Goal: Transaction & Acquisition: Purchase product/service

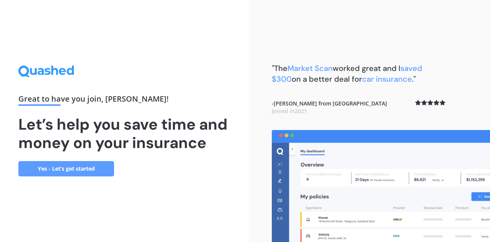
click at [109, 167] on link "Yes - Let’s get started" at bounding box center [66, 168] width 96 height 15
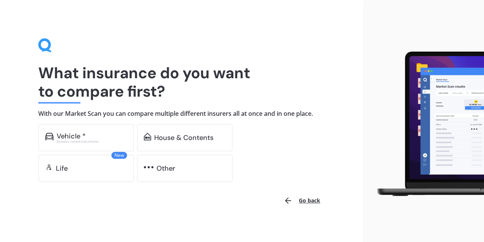
scroll to position [6, 0]
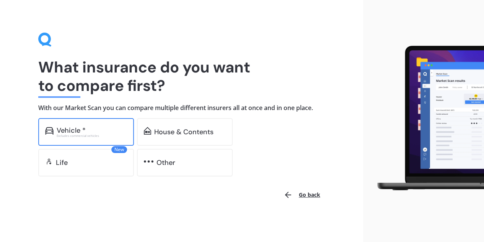
click at [92, 129] on div "Vehicle *" at bounding box center [92, 130] width 70 height 8
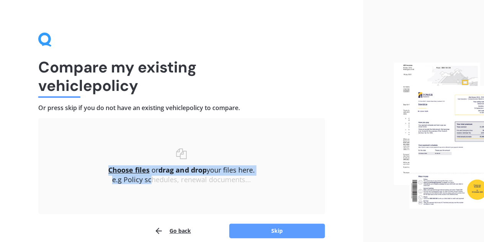
drag, startPoint x: 132, startPoint y: 142, endPoint x: 151, endPoint y: 213, distance: 73.1
click at [151, 213] on div "Uploading Choose files or drag and drop your files here. Choose files or photos…" at bounding box center [181, 166] width 287 height 96
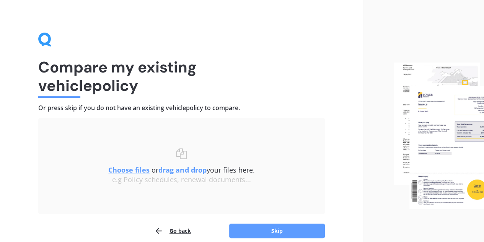
click at [204, 112] on div "Compare my existing vehicle policy Or press skip if you do not have an existing…" at bounding box center [181, 136] width 287 height 206
click at [183, 169] on b "drag and drop" at bounding box center [183, 169] width 48 height 9
click at [281, 224] on button "Skip" at bounding box center [277, 230] width 96 height 15
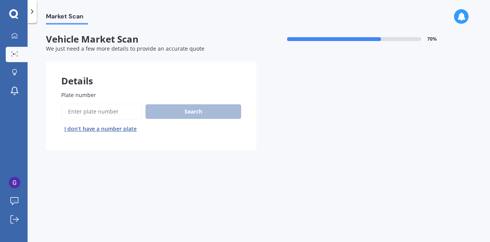
click at [113, 106] on input "Plate number" at bounding box center [101, 111] width 81 height 16
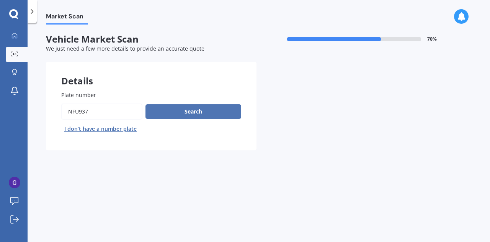
type input "NFU937"
click at [159, 110] on button "Search" at bounding box center [194, 111] width 96 height 15
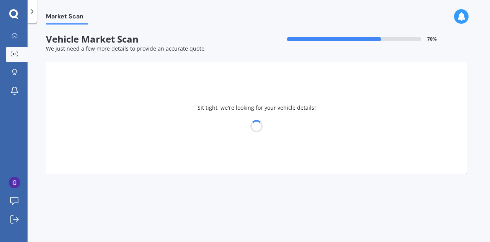
select select "TOYOTA"
select select "AQUA"
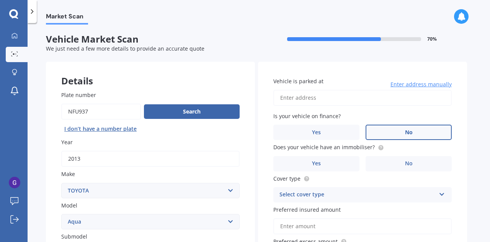
click at [403, 134] on label "No" at bounding box center [409, 131] width 86 height 15
click at [0, 0] on input "No" at bounding box center [0, 0] width 0 height 0
click at [314, 100] on input "Vehicle is parked at" at bounding box center [362, 98] width 178 height 16
type input "[STREET_ADDRESS]"
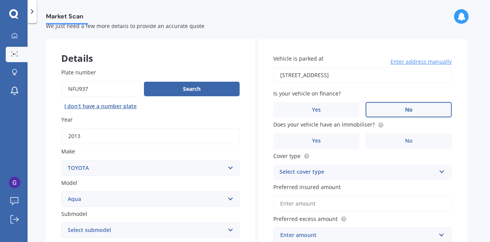
scroll to position [23, 0]
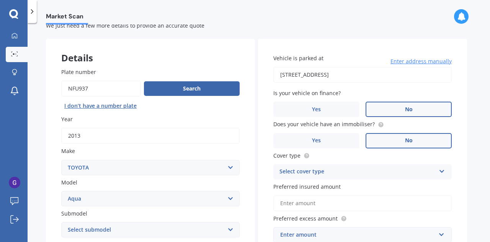
click at [388, 142] on label "No" at bounding box center [409, 140] width 86 height 15
click at [0, 0] on input "No" at bounding box center [0, 0] width 0 height 0
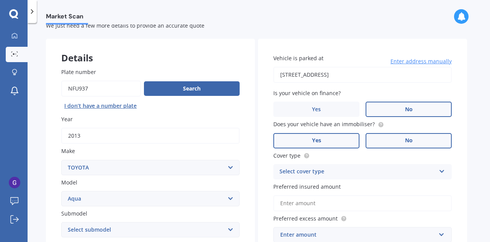
click at [347, 144] on label "Yes" at bounding box center [316, 140] width 86 height 15
click at [0, 0] on input "Yes" at bounding box center [0, 0] width 0 height 0
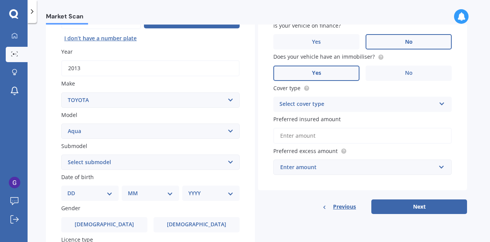
scroll to position [91, 0]
click at [335, 102] on div "Select cover type" at bounding box center [358, 103] width 156 height 9
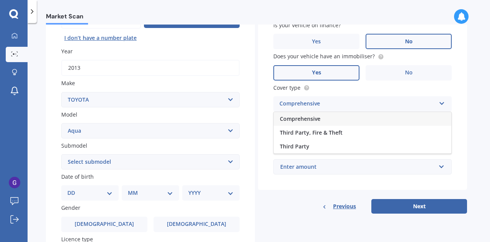
click at [329, 122] on div "Comprehensive" at bounding box center [363, 119] width 178 height 14
click at [326, 136] on input "Preferred insured amount" at bounding box center [362, 135] width 178 height 16
click at [304, 167] on div "Enter amount" at bounding box center [357, 166] width 155 height 8
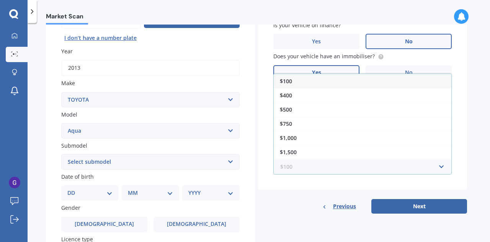
click at [304, 167] on input "text" at bounding box center [360, 166] width 172 height 15
click at [292, 211] on div "Previous Next" at bounding box center [362, 206] width 209 height 15
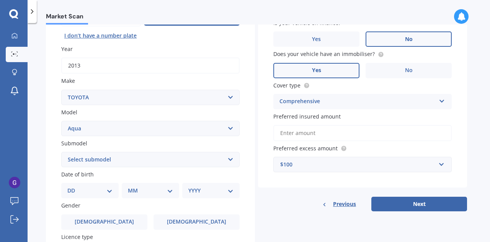
scroll to position [103, 0]
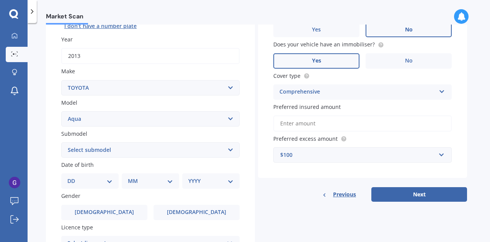
click at [84, 142] on div "Submodel Select submodel (All Other) Hatchback Hybrid" at bounding box center [150, 143] width 178 height 28
click at [85, 148] on select "Select submodel (All Other) Hatchback Hybrid" at bounding box center [150, 149] width 178 height 15
select select "HYBRID"
click at [61, 142] on select "Select submodel (All Other) Hatchback Hybrid" at bounding box center [150, 149] width 178 height 15
click at [90, 182] on select "DD 01 02 03 04 05 06 07 08 09 10 11 12 13 14 15 16 17 18 19 20 21 22 23 24 25 2…" at bounding box center [89, 181] width 45 height 8
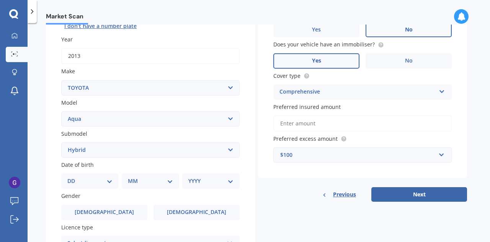
select select "08"
click at [74, 177] on select "DD 01 02 03 04 05 06 07 08 09 10 11 12 13 14 15 16 17 18 19 20 21 22 23 24 25 2…" at bounding box center [89, 181] width 45 height 8
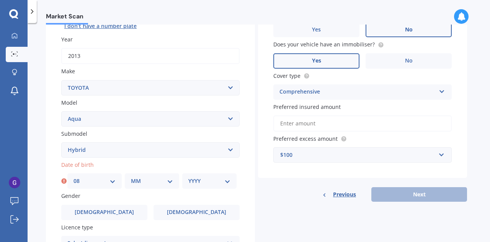
click at [133, 177] on select "MM 01 02 03 04 05 06 07 08 09 10 11 12" at bounding box center [152, 181] width 42 height 8
select select "11"
click at [131, 177] on select "MM 01 02 03 04 05 06 07 08 09 10 11 12" at bounding box center [152, 181] width 42 height 8
click at [208, 185] on select "YYYY 2025 2024 2023 2022 2021 2020 2019 2018 2017 2016 2015 2014 2013 2012 2011…" at bounding box center [209, 181] width 42 height 8
select select "2001"
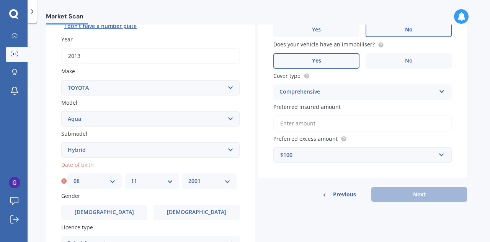
click at [188, 177] on select "YYYY 2025 2024 2023 2022 2021 2020 2019 2018 2017 2016 2015 2014 2013 2012 2011…" at bounding box center [209, 181] width 42 height 8
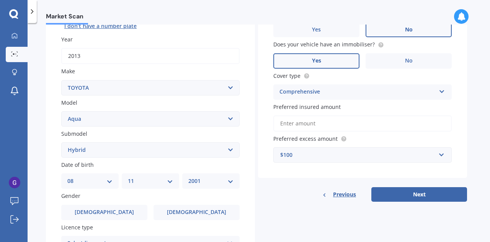
scroll to position [142, 0]
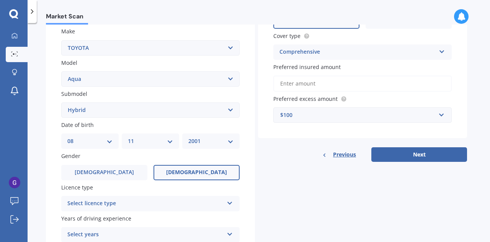
click at [198, 173] on span "[DEMOGRAPHIC_DATA]" at bounding box center [196, 172] width 61 height 7
click at [0, 0] on input "[DEMOGRAPHIC_DATA]" at bounding box center [0, 0] width 0 height 0
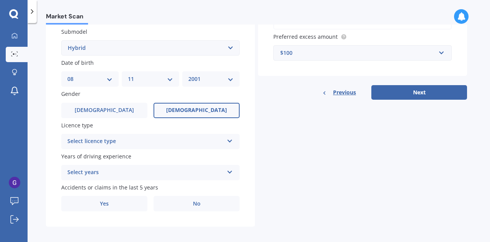
click at [139, 137] on div "Select licence type NZ Full NZ Restricted NZ Learners [GEOGRAPHIC_DATA] [GEOGRA…" at bounding box center [150, 141] width 178 height 15
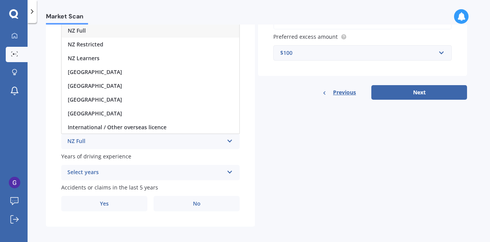
click at [104, 30] on div "NZ Full" at bounding box center [151, 31] width 178 height 14
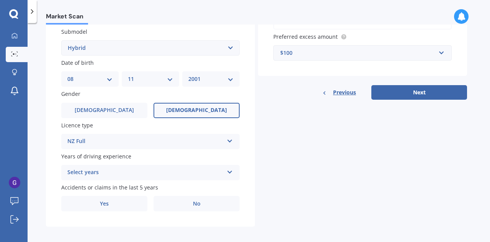
click at [118, 171] on div "Select years" at bounding box center [145, 172] width 156 height 9
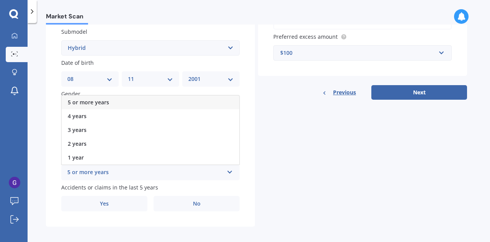
click at [98, 104] on span "5 or more years" at bounding box center [88, 101] width 41 height 7
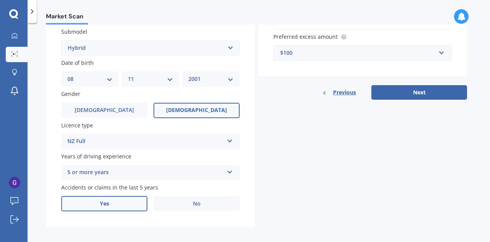
click at [137, 204] on label "Yes" at bounding box center [104, 203] width 86 height 15
click at [0, 0] on input "Yes" at bounding box center [0, 0] width 0 height 0
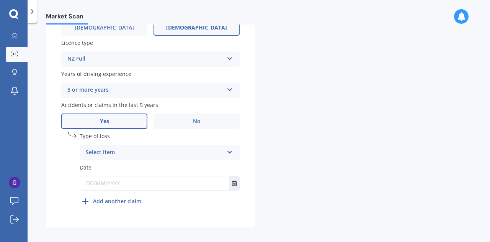
scroll to position [290, 0]
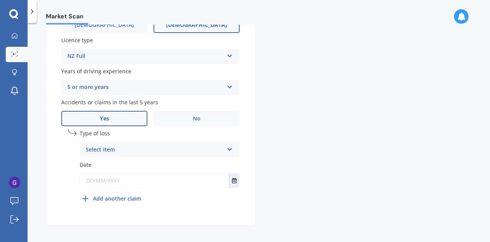
click at [109, 153] on div "Select item" at bounding box center [155, 149] width 138 height 9
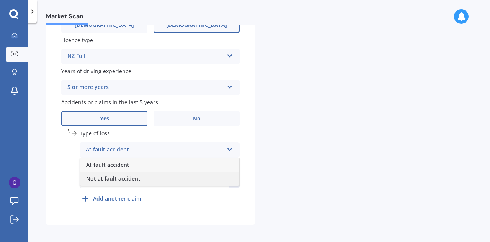
click at [112, 181] on span "Not at fault accident" at bounding box center [113, 178] width 54 height 7
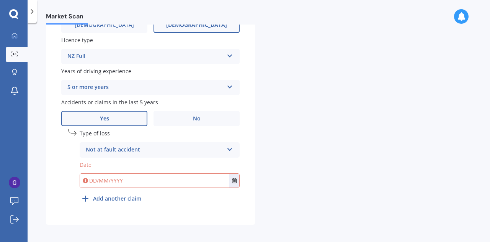
click at [105, 179] on input "text" at bounding box center [154, 180] width 149 height 14
click at [235, 185] on button "Select date" at bounding box center [234, 180] width 10 height 14
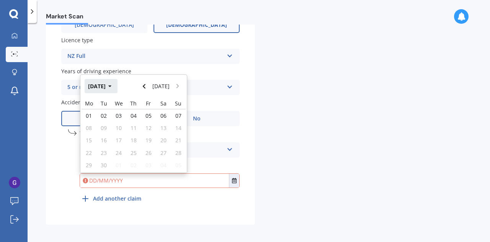
click at [111, 85] on button "[DATE]" at bounding box center [101, 86] width 33 height 14
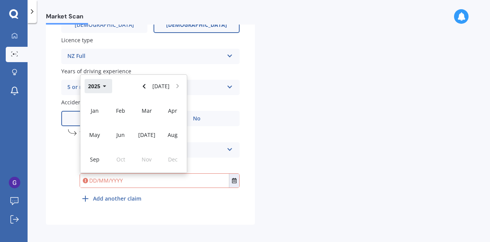
click at [91, 90] on button "2025" at bounding box center [99, 86] width 28 height 14
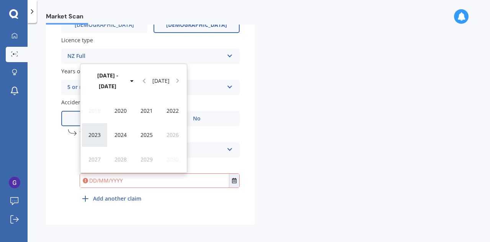
click at [102, 138] on div "2023" at bounding box center [95, 135] width 26 height 24
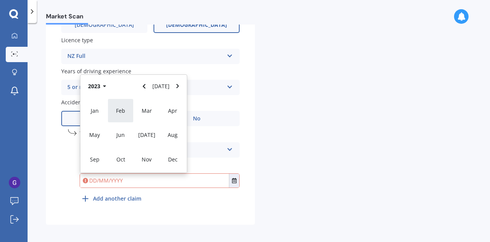
click at [124, 117] on div "Feb" at bounding box center [121, 110] width 26 height 24
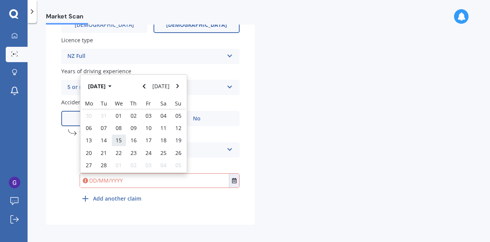
click at [121, 141] on span "15" at bounding box center [119, 139] width 6 height 7
type input "[DATE]"
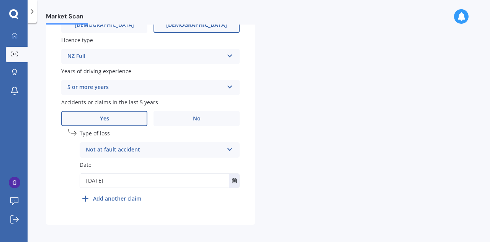
click at [122, 198] on b "Add another claim" at bounding box center [117, 198] width 48 height 8
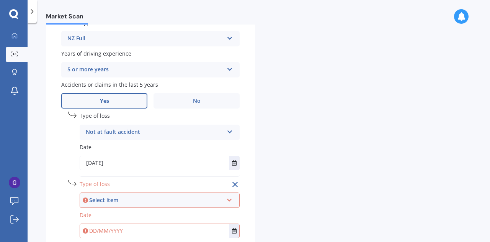
click at [123, 195] on div "Select item At fault accident Not at fault accident" at bounding box center [160, 199] width 160 height 15
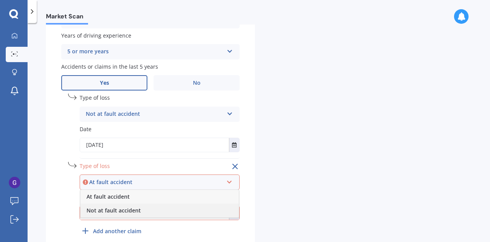
scroll to position [324, 0]
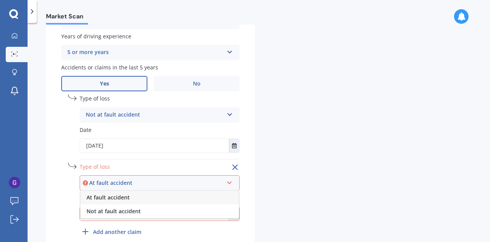
click at [125, 199] on span "At fault accident" at bounding box center [108, 196] width 43 height 7
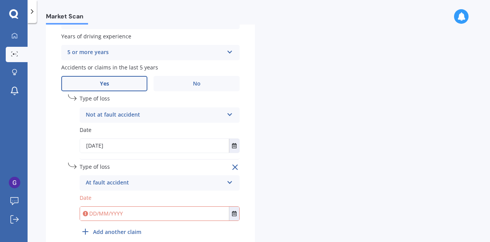
click at [125, 199] on label "Date" at bounding box center [160, 197] width 160 height 8
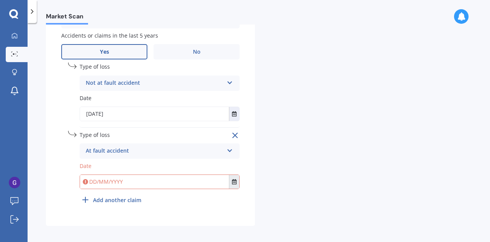
click at [233, 180] on button "Select date" at bounding box center [234, 182] width 10 height 14
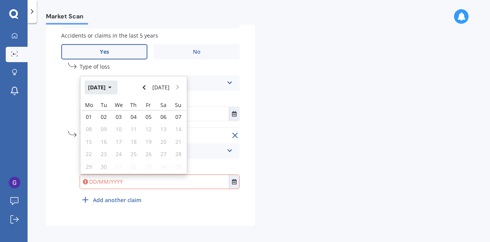
click at [100, 94] on button "[DATE]" at bounding box center [101, 87] width 33 height 14
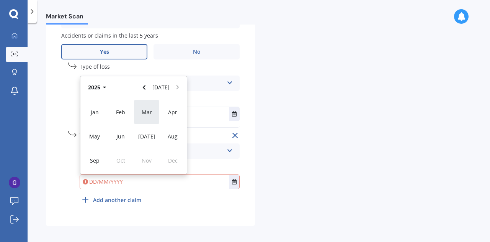
click at [144, 114] on span "Mar" at bounding box center [147, 111] width 10 height 7
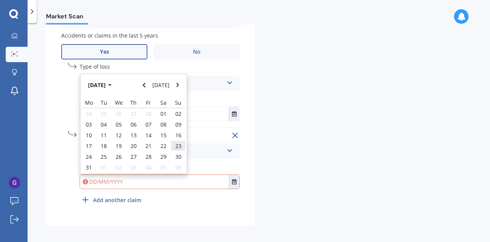
click at [180, 149] on span "23" at bounding box center [178, 145] width 6 height 7
type input "[DATE]"
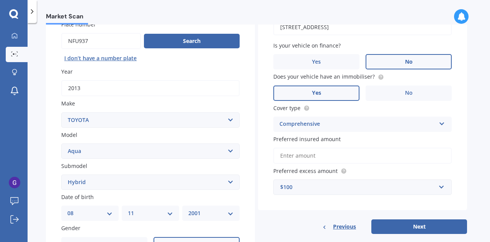
scroll to position [97, 0]
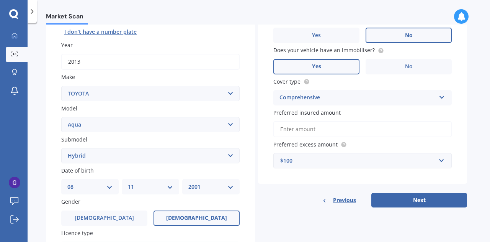
click at [318, 134] on input "Preferred insured amount" at bounding box center [362, 129] width 178 height 16
click at [460, 111] on div "Vehicle is parked at [STREET_ADDRESS] Enter address manually Is your vehicle on…" at bounding box center [362, 74] width 209 height 219
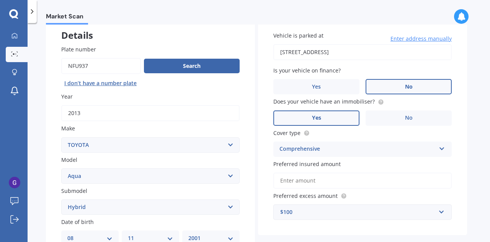
scroll to position [45, 0]
click at [429, 117] on label "No" at bounding box center [409, 118] width 86 height 15
click at [0, 0] on input "No" at bounding box center [0, 0] width 0 height 0
click at [325, 113] on label "Yes" at bounding box center [316, 118] width 86 height 15
click at [0, 0] on input "Yes" at bounding box center [0, 0] width 0 height 0
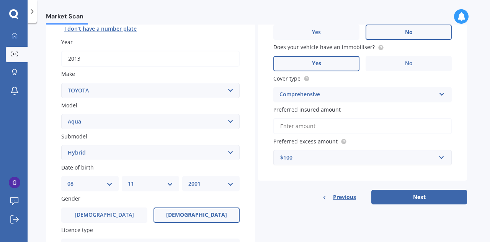
scroll to position [101, 0]
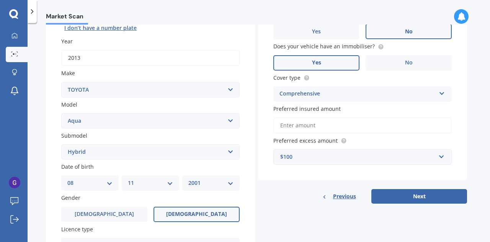
click at [324, 131] on input "Preferred insured amount" at bounding box center [362, 125] width 178 height 16
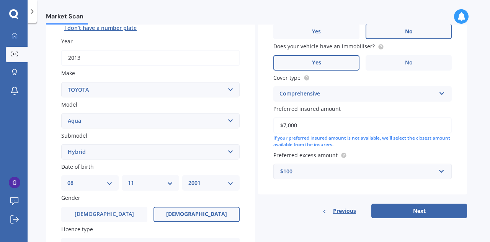
click at [289, 128] on input "$7,000" at bounding box center [362, 125] width 178 height 16
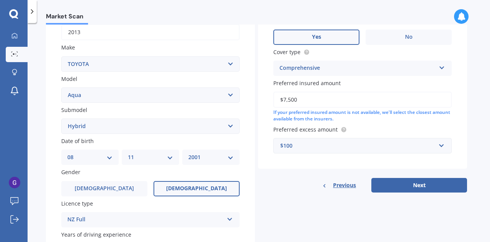
scroll to position [127, 0]
type input "$7,500"
click at [311, 139] on input "text" at bounding box center [360, 145] width 172 height 15
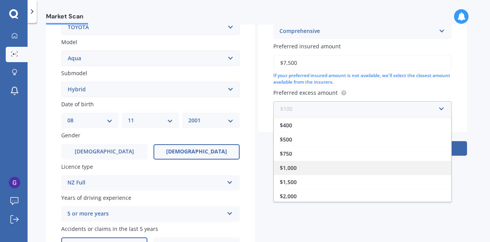
scroll to position [0, 0]
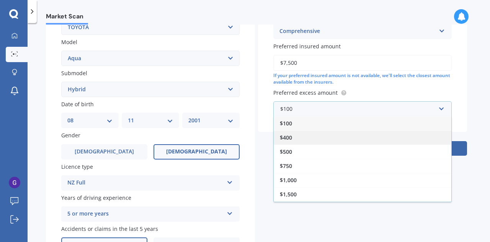
click at [292, 139] on span "$400" at bounding box center [286, 137] width 12 height 7
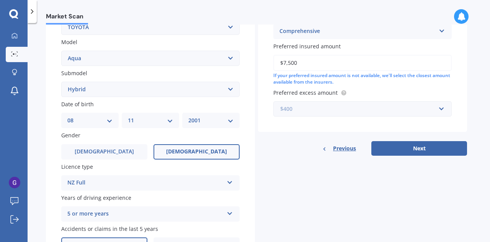
click at [315, 115] on input "text" at bounding box center [360, 108] width 172 height 15
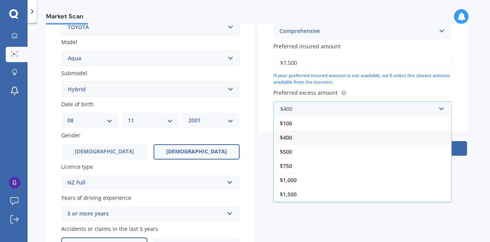
click at [290, 136] on span "$400" at bounding box center [286, 137] width 12 height 7
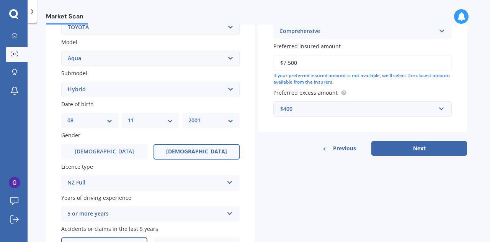
click at [393, 161] on div "Details Plate number Search I don’t have a number plate Year [DATE] Make Select…" at bounding box center [256, 159] width 421 height 520
click at [385, 144] on button "Next" at bounding box center [419, 148] width 96 height 15
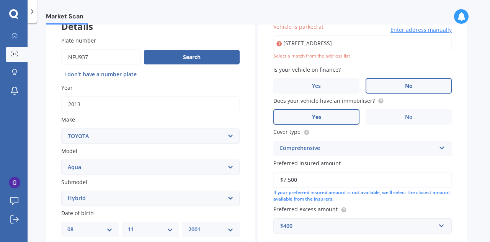
scroll to position [52, 0]
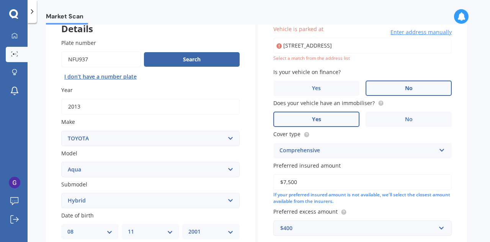
click at [336, 49] on input "[STREET_ADDRESS]" at bounding box center [362, 46] width 178 height 16
drag, startPoint x: 350, startPoint y: 45, endPoint x: 432, endPoint y: 47, distance: 81.6
click at [432, 47] on input "[STREET_ADDRESS]" at bounding box center [362, 46] width 178 height 16
type input "[STREET_ADDRESS]"
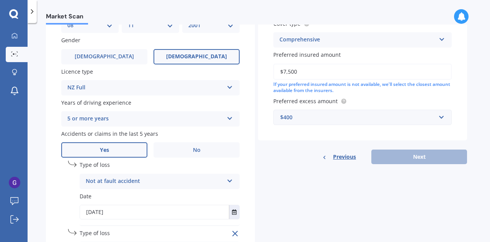
scroll to position [259, 0]
click at [288, 75] on input "$7,500" at bounding box center [362, 71] width 178 height 16
click at [298, 72] on input "$7,500" at bounding box center [362, 71] width 178 height 16
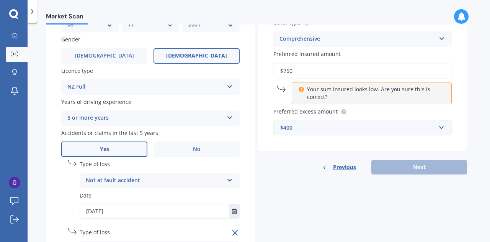
type input "$7,500"
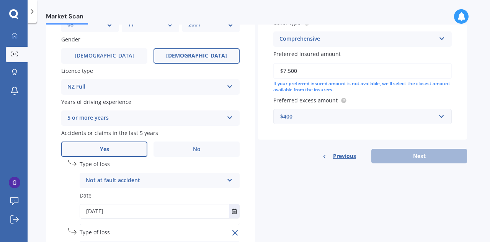
click at [408, 166] on div "Details Plate number Search I don’t have a number plate Year [DATE] Make Select…" at bounding box center [256, 63] width 421 height 520
click at [402, 160] on div "Previous Next" at bounding box center [362, 156] width 209 height 15
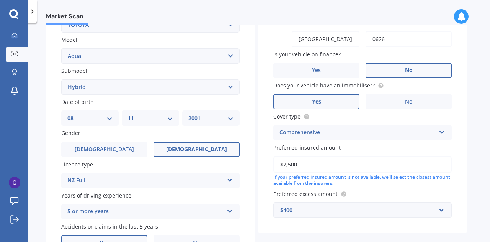
scroll to position [33, 0]
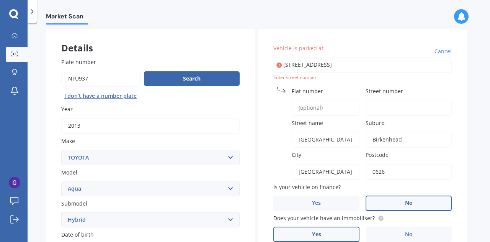
click at [321, 95] on div "Flat number" at bounding box center [316, 101] width 86 height 29
click at [321, 106] on input "Flat number" at bounding box center [326, 108] width 68 height 16
click at [317, 65] on input "[STREET_ADDRESS]" at bounding box center [362, 65] width 178 height 16
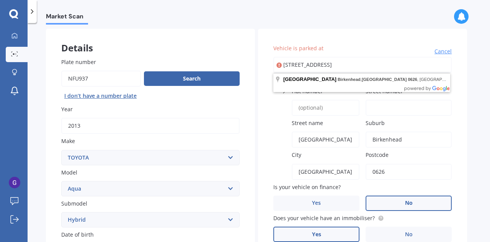
click at [282, 64] on input "[STREET_ADDRESS]" at bounding box center [362, 65] width 178 height 16
type input "[STREET_ADDRESS]"
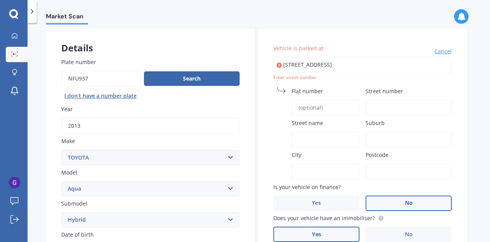
click at [483, 153] on div "Market Scan Vehicle Market Scan 70 % We just need a few more details to provide…" at bounding box center [259, 134] width 463 height 219
click at [388, 113] on input "Street number" at bounding box center [409, 108] width 86 height 16
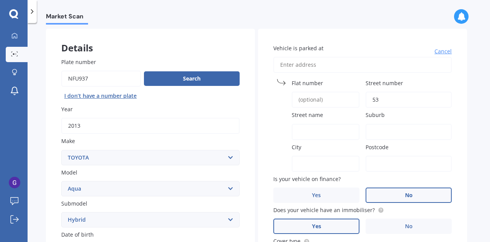
type input "53"
click at [334, 136] on input "Street name" at bounding box center [326, 132] width 68 height 16
click at [365, 127] on div "Vehicle is parked at [GEOGRAPHIC_DATA] number 53 Street name [GEOGRAPHIC_DATA] …" at bounding box center [362, 193] width 209 height 329
click at [379, 131] on input "Suburb" at bounding box center [409, 132] width 86 height 16
click at [332, 126] on input "Street name" at bounding box center [326, 132] width 68 height 16
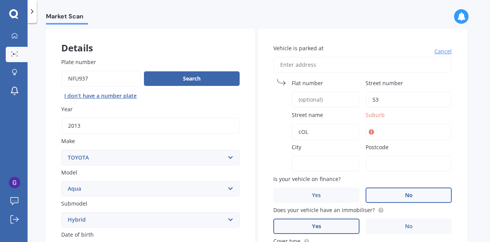
click at [296, 134] on input "cOL" at bounding box center [326, 132] width 68 height 16
type input "[GEOGRAPHIC_DATA]"
click at [401, 133] on input "Suburb" at bounding box center [409, 132] width 86 height 16
type input "[GEOGRAPHIC_DATA]"
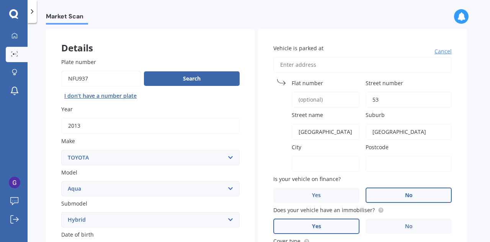
click at [313, 177] on span "Is your vehicle on finance?" at bounding box center [306, 178] width 67 height 7
click at [387, 132] on input "[GEOGRAPHIC_DATA]" at bounding box center [409, 132] width 86 height 16
type input "Birkenhead"
click at [351, 159] on input "City" at bounding box center [326, 163] width 68 height 16
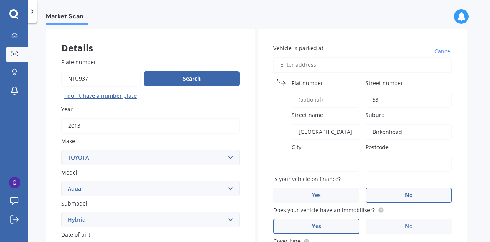
paste input "[GEOGRAPHIC_DATA]"
type input "[GEOGRAPHIC_DATA]"
click at [388, 164] on input "Postcode" at bounding box center [409, 163] width 86 height 16
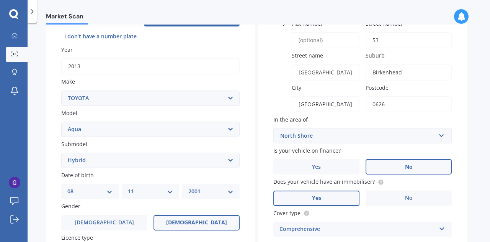
scroll to position [90, 0]
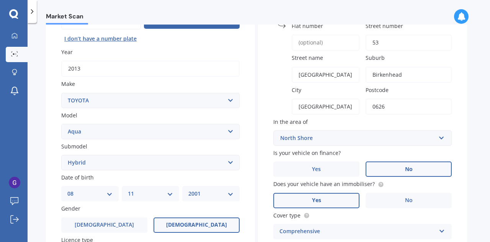
type input "0626"
click at [462, 133] on div "Vehicle is parked at [GEOGRAPHIC_DATA] number [GEOGRAPHIC_DATA] name [GEOGRAPHI…" at bounding box center [362, 152] width 209 height 360
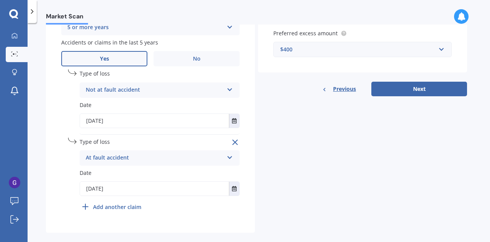
scroll to position [352, 0]
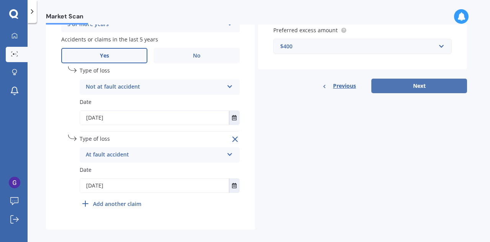
click at [391, 83] on button "Next" at bounding box center [419, 86] width 96 height 15
select select "08"
select select "11"
select select "2001"
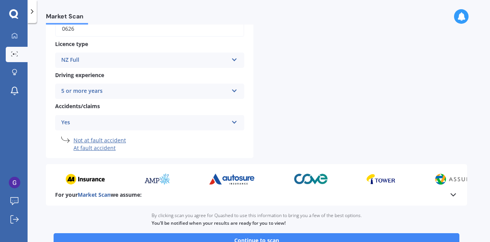
scroll to position [299, 0]
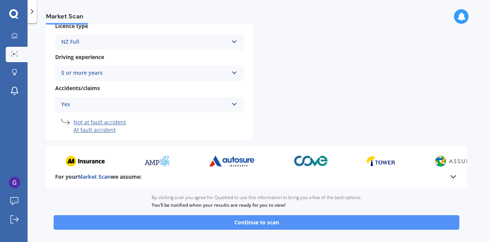
click at [266, 224] on button "Continue to scan" at bounding box center [257, 222] width 406 height 15
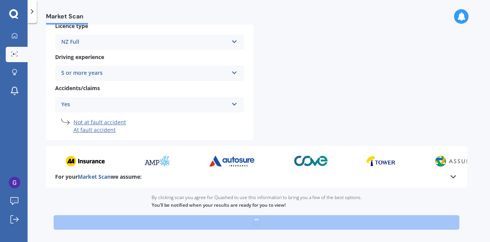
scroll to position [335, 0]
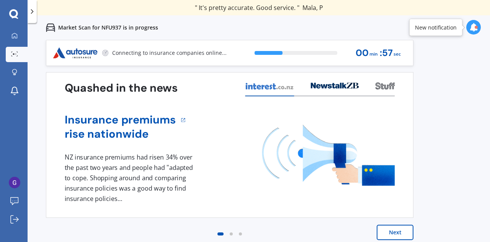
click at [409, 231] on button "Next" at bounding box center [395, 231] width 37 height 15
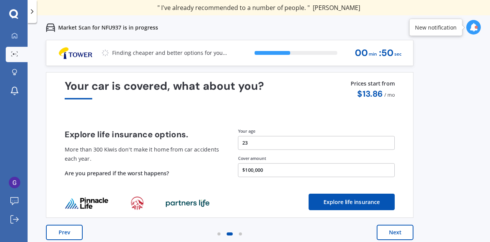
click at [395, 231] on button "Next" at bounding box center [395, 231] width 37 height 15
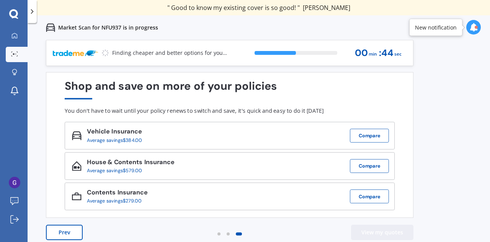
click at [395, 231] on button "View my quotes" at bounding box center [382, 231] width 62 height 15
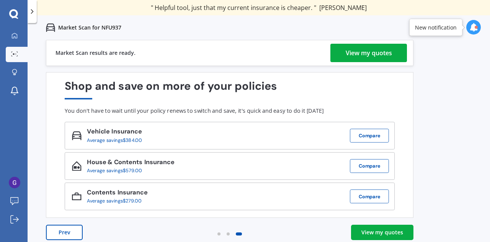
click at [175, 111] on div "You don't have to wait until your policy renews to switch and save, it's quick …" at bounding box center [230, 110] width 330 height 7
click at [149, 105] on div "Shop and save on more of your policies You don't have to wait until your policy…" at bounding box center [230, 145] width 330 height 130
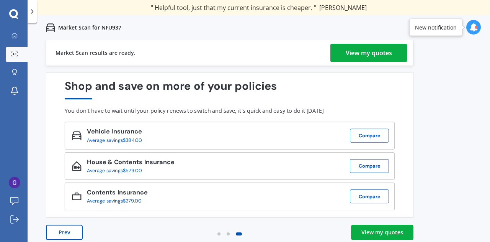
click at [149, 107] on div "You don't have to wait until your policy renews to switch and save, it's quick …" at bounding box center [230, 110] width 330 height 7
click at [100, 85] on div "Shop and save on more of your policies" at bounding box center [230, 90] width 330 height 20
click at [352, 54] on div "View my quotes" at bounding box center [369, 53] width 46 height 18
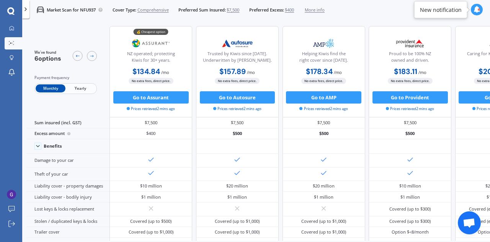
drag, startPoint x: 152, startPoint y: 93, endPoint x: 175, endPoint y: 19, distance: 77.8
click at [175, 19] on div "Market Scan for NFU937 Cover Type: Comprehensive Preferred Sum Insured: $7,500 …" at bounding box center [176, 10] width 295 height 20
drag, startPoint x: 309, startPoint y: 57, endPoint x: 336, endPoint y: 64, distance: 27.3
click at [336, 64] on div "Helping Kiwis find the right cover since [DATE]." at bounding box center [324, 58] width 72 height 15
click at [154, 46] on img at bounding box center [151, 43] width 41 height 15
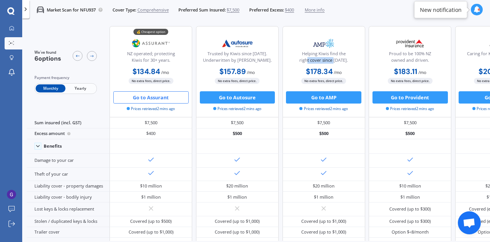
click at [149, 95] on button "Go to Assurant" at bounding box center [150, 97] width 75 height 12
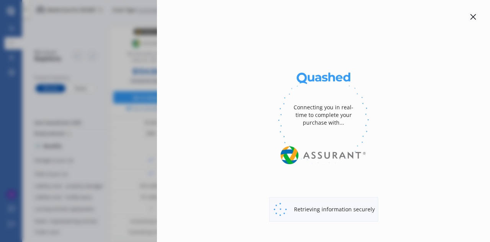
select select "full"
select select "0"
select select "North Shore"
select select "TOYOTA"
select select "AQUA"
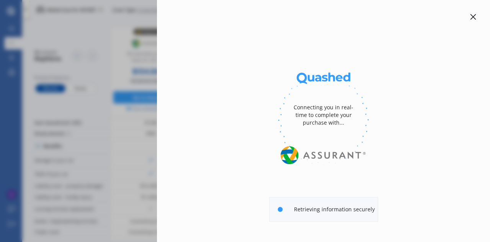
select select "HYBRID"
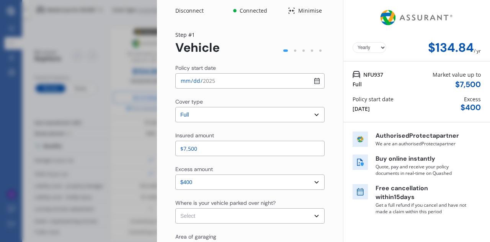
select select "Monthly"
click at [313, 82] on input "[DATE]" at bounding box center [249, 80] width 149 height 15
click at [319, 92] on div "Policy start date [DATE] Cover type Select cover type 3rd Party 3rd Party Fire …" at bounding box center [249, 93] width 149 height 58
click at [239, 115] on select "Select cover type 3rd Party 3rd Party Fire & Theft Full" at bounding box center [249, 114] width 149 height 15
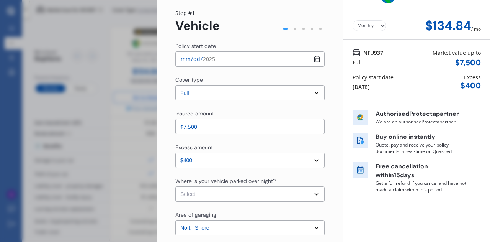
scroll to position [22, 0]
click at [181, 92] on select "Select cover type 3rd Party 3rd Party Fire & Theft Full" at bounding box center [249, 92] width 149 height 15
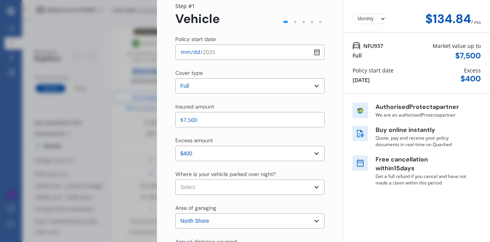
click at [181, 92] on select "Select cover type 3rd Party 3rd Party Fire & Theft Full" at bounding box center [249, 85] width 149 height 15
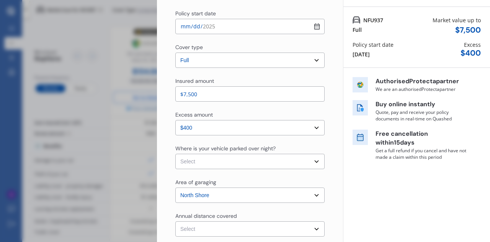
scroll to position [55, 0]
click at [200, 90] on input "$7,500" at bounding box center [249, 93] width 149 height 15
click at [195, 164] on select "Select In a garage On own property On street or road" at bounding box center [249, 160] width 149 height 15
click at [322, 171] on div "Yearly Monthly $134.84 / mo Step # 1 Vehicle Policy start date [DATE] Cover typ…" at bounding box center [250, 230] width 186 height 527
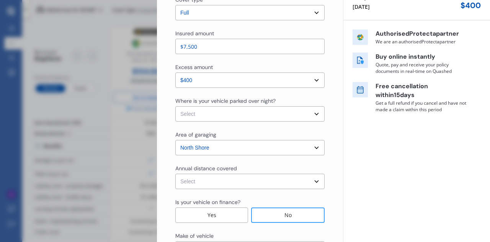
scroll to position [120, 0]
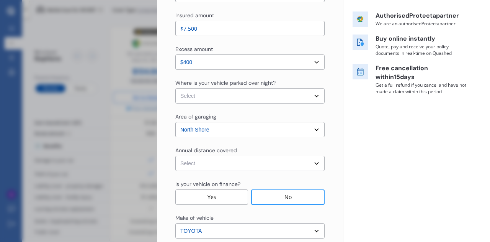
click at [273, 157] on select "Select Low (less than 15,000km per year) Average (15,000-30,000km per year) Hig…" at bounding box center [249, 162] width 149 height 15
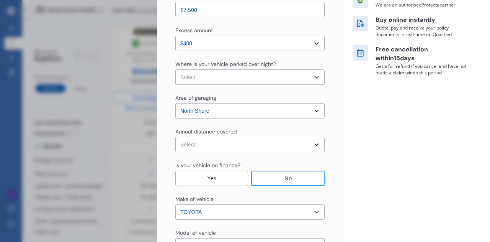
click at [250, 149] on select "Select Low (less than 15,000km per year) Average (15,000-30,000km per year) Hig…" at bounding box center [249, 144] width 149 height 15
drag, startPoint x: 230, startPoint y: 150, endPoint x: 222, endPoint y: 146, distance: 8.6
click at [222, 146] on select "Select Low (less than 15,000km per year) Average (15,000-30,000km per year) Hig…" at bounding box center [249, 144] width 149 height 15
select select "20000"
click at [175, 137] on select "Select Low (less than 15,000km per year) Average (15,000-30,000km per year) Hig…" at bounding box center [249, 144] width 149 height 15
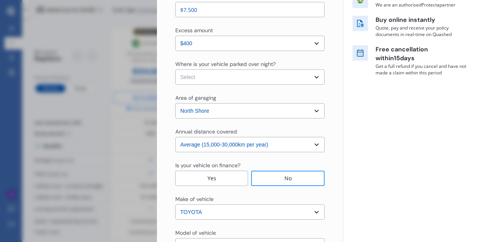
click at [281, 165] on div "Is your vehicle on finance?" at bounding box center [249, 165] width 149 height 9
click at [278, 177] on div "No" at bounding box center [288, 177] width 74 height 15
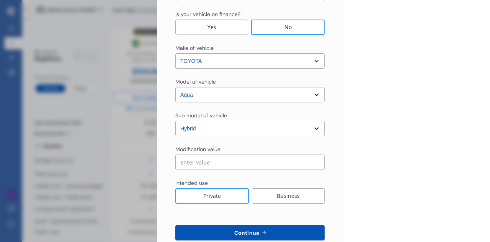
scroll to position [291, 0]
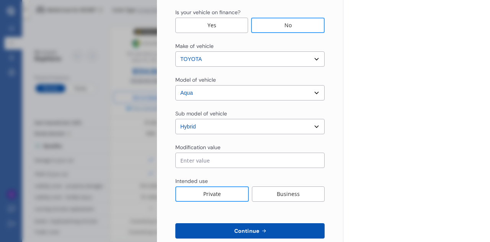
click at [221, 166] on input "text" at bounding box center [249, 159] width 149 height 15
click at [201, 191] on div "Private" at bounding box center [212, 193] width 74 height 15
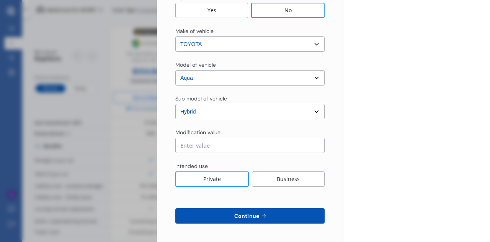
click at [221, 220] on button "Continue" at bounding box center [249, 215] width 149 height 15
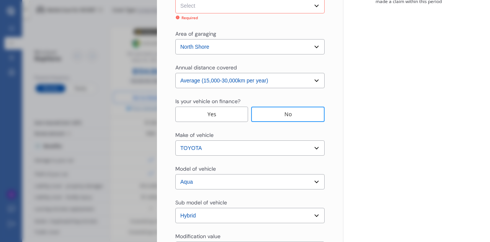
scroll to position [199, 0]
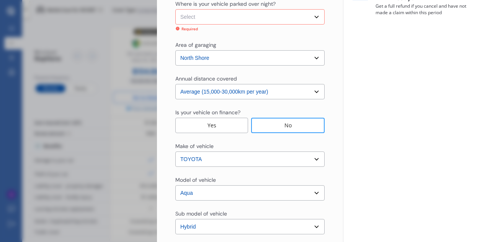
click at [192, 18] on select "Select In a garage On own property On street or road" at bounding box center [249, 16] width 149 height 15
select select "In a garage"
click at [175, 9] on select "Select In a garage On own property On street or road" at bounding box center [249, 16] width 149 height 15
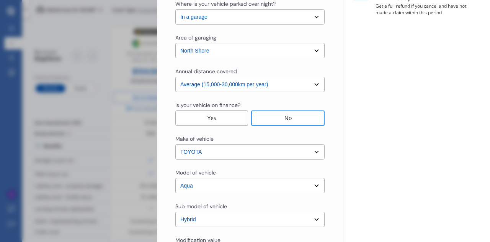
scroll to position [306, 0]
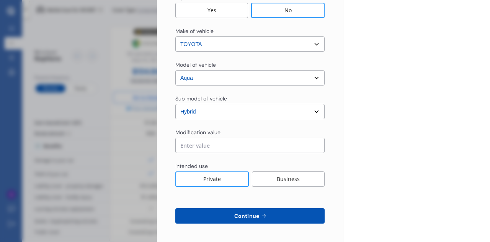
click at [217, 214] on button "Continue" at bounding box center [249, 215] width 149 height 15
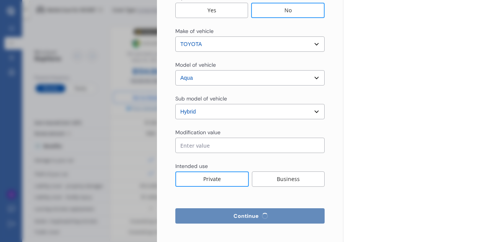
select select "Miss"
select select "08"
select select "11"
select select "2001"
select select "full"
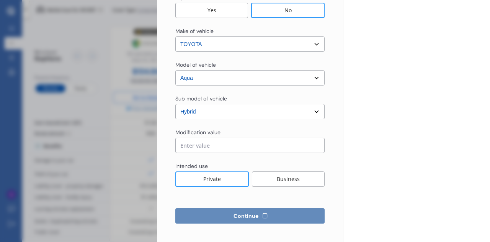
select select "more than 4 years"
select select "[GEOGRAPHIC_DATA]"
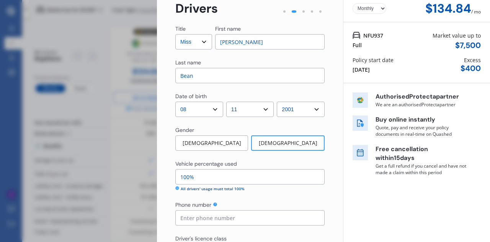
scroll to position [46, 0]
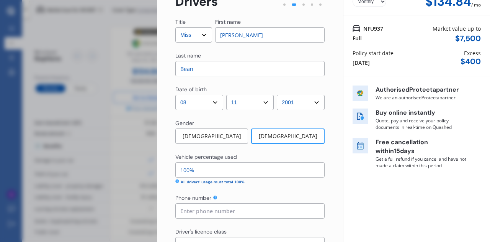
click at [207, 214] on input at bounding box center [249, 210] width 149 height 15
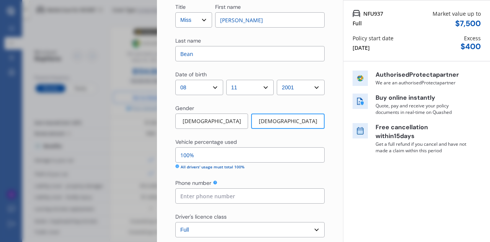
type input "0220164132"
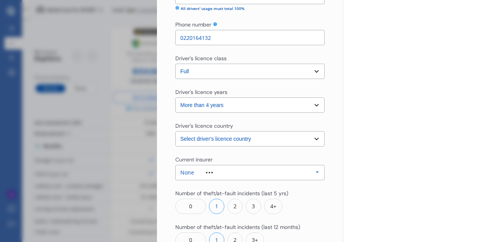
scroll to position [220, 0]
click at [216, 170] on div "None" at bounding box center [202, 171] width 44 height 5
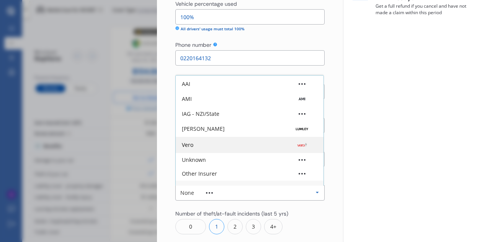
scroll to position [0, 0]
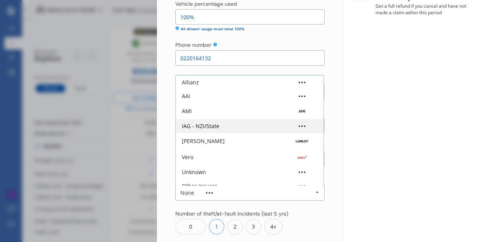
click at [217, 125] on div "IAG - NZI/State" at bounding box center [201, 125] width 38 height 5
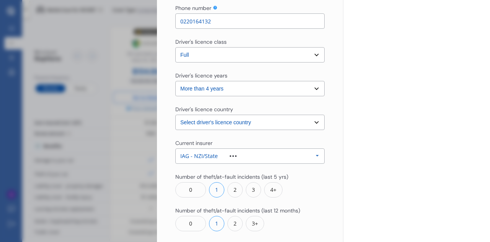
scroll to position [238, 0]
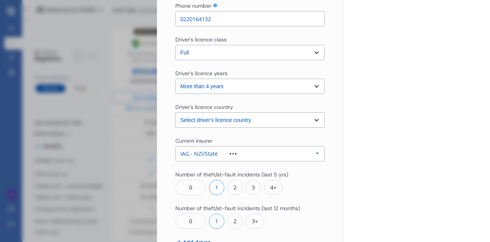
click at [238, 190] on div "2" at bounding box center [234, 187] width 15 height 15
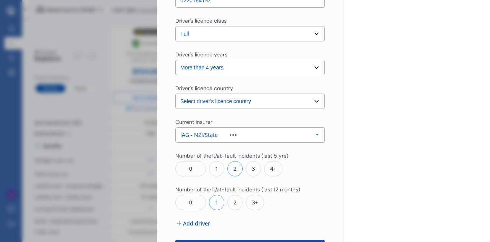
scroll to position [259, 0]
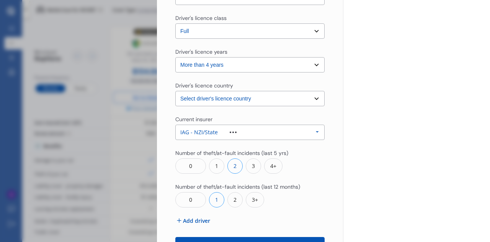
click at [213, 196] on div "1" at bounding box center [216, 199] width 15 height 15
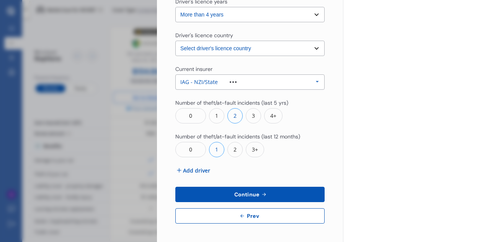
click at [230, 190] on button "Continue" at bounding box center [249, 194] width 149 height 15
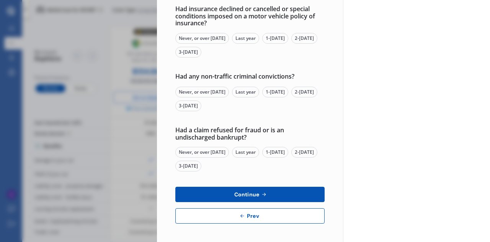
scroll to position [0, 0]
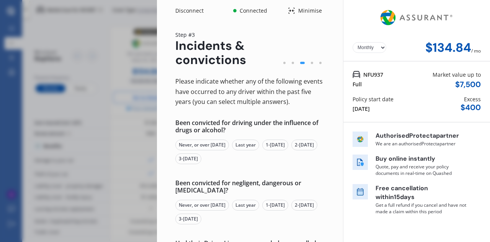
click at [216, 144] on div "Never, or over [DATE]" at bounding box center [202, 144] width 54 height 11
click at [215, 205] on div "Never, or over [DATE]" at bounding box center [202, 205] width 54 height 11
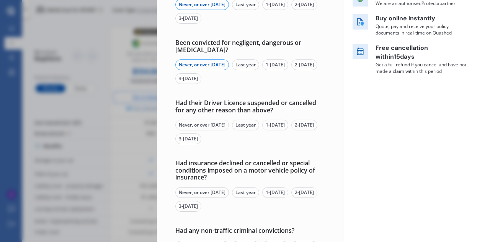
scroll to position [144, 0]
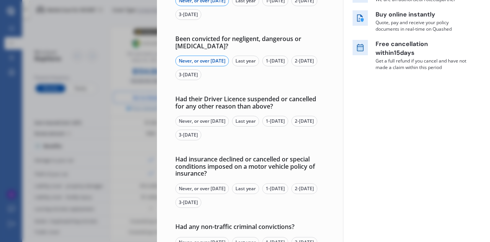
click at [203, 121] on div "Never, or over [DATE]" at bounding box center [202, 121] width 54 height 11
click at [202, 193] on div "Never, or over [DATE]" at bounding box center [202, 188] width 54 height 11
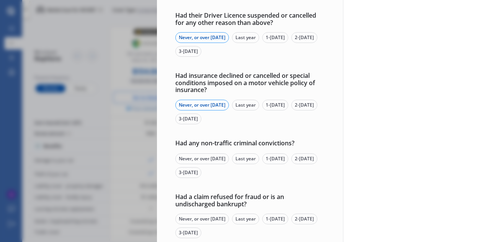
scroll to position [228, 0]
click at [206, 150] on div "Had any non-traffic criminal convictions? Never, or over [DATE] Last year 1-[DA…" at bounding box center [249, 158] width 149 height 38
click at [206, 159] on div "Never, or over [DATE]" at bounding box center [202, 158] width 54 height 11
click at [206, 219] on div "Never, or over [DATE]" at bounding box center [202, 218] width 54 height 11
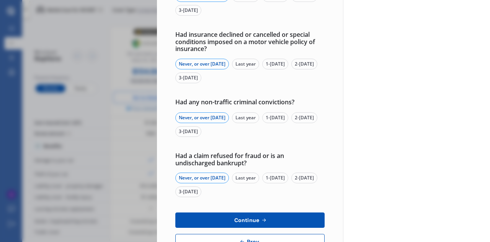
click at [216, 221] on button "Continue" at bounding box center [249, 219] width 149 height 15
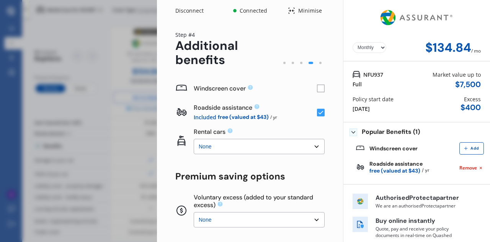
scroll to position [0, 0]
click at [231, 147] on select "None $2,500 $5,000" at bounding box center [259, 146] width 131 height 15
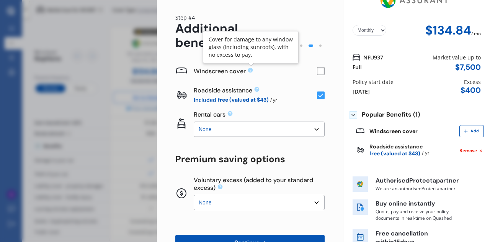
click at [251, 72] on icon at bounding box center [250, 70] width 5 height 5
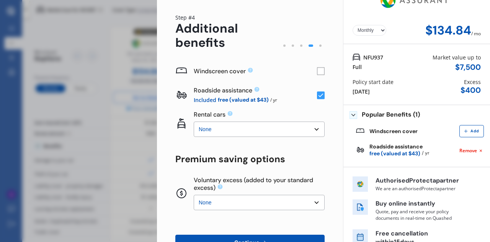
click at [321, 70] on div "Yearly Monthly $134.84 / mo Step # 4 Additional benefits Windscreen cover Roads…" at bounding box center [250, 146] width 186 height 285
click at [317, 71] on rect at bounding box center [321, 71] width 8 height 8
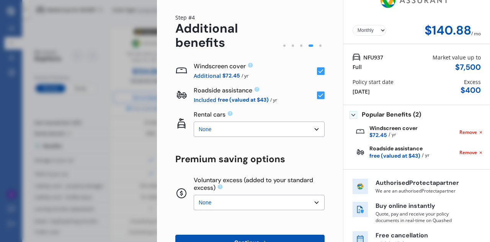
click at [317, 71] on rect at bounding box center [321, 71] width 8 height 8
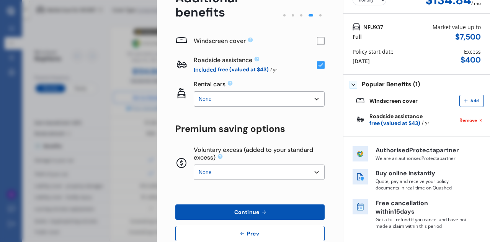
scroll to position [50, 0]
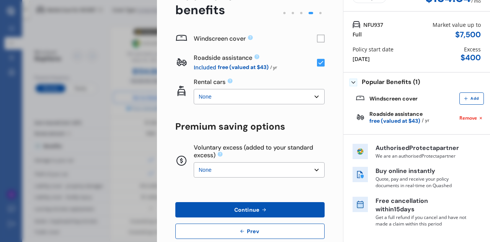
click at [252, 171] on select "None $500 $1,000" at bounding box center [259, 169] width 131 height 15
click at [262, 210] on icon at bounding box center [264, 209] width 7 height 6
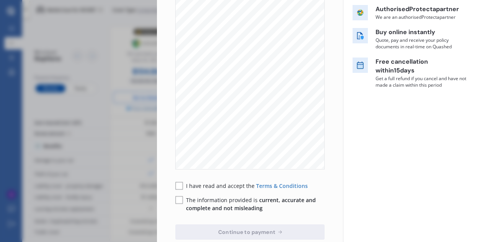
scroll to position [127, 0]
click at [182, 183] on rect at bounding box center [179, 186] width 8 height 8
click at [181, 195] on div "I have read and accept the Terms & Conditions The information provided is curre…" at bounding box center [249, 196] width 149 height 30
click at [177, 198] on rect at bounding box center [179, 200] width 8 height 8
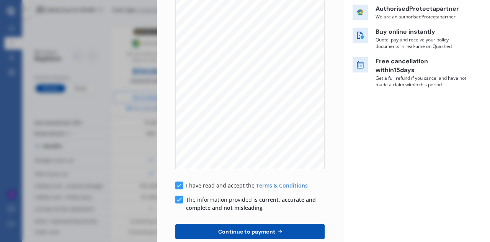
scroll to position [0, 0]
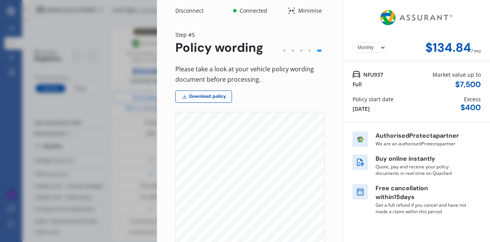
click at [114, 150] on div "Disconnect Connected Minimise Yearly Monthly $134.84 / mo Step # 5 Policy wordi…" at bounding box center [245, 121] width 490 height 242
click at [146, 36] on div "Disconnect Connected Minimise Yearly Monthly $134.84 / mo Step # 5 Policy wordi…" at bounding box center [245, 121] width 490 height 242
click at [70, 157] on div "Disconnect Connected Minimise Yearly Monthly $134.84 / mo Step # 5 Policy wordi…" at bounding box center [245, 121] width 490 height 242
drag, startPoint x: 70, startPoint y: 157, endPoint x: 0, endPoint y: -25, distance: 194.9
click at [0, 0] on html "We are experiencing high volume of Market Scans . Just a heads up we will have …" at bounding box center [245, 121] width 490 height 242
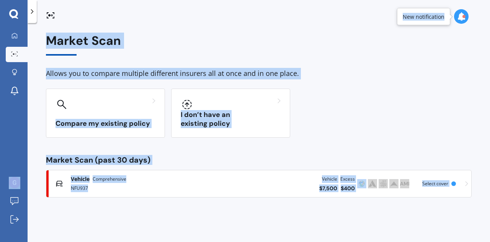
click at [311, 97] on div "Compare my existing policy I don’t have an existing policy" at bounding box center [259, 112] width 426 height 49
